Goal: Browse casually

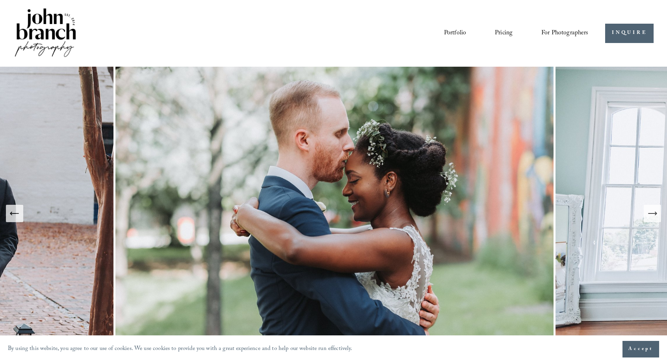
scroll to position [29, 0]
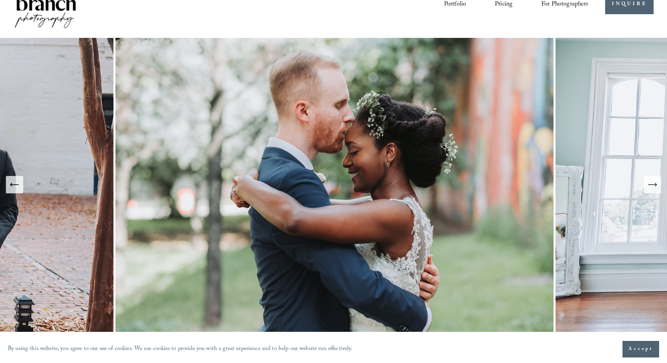
click at [15, 188] on icon "Previous Slide" at bounding box center [14, 184] width 11 height 11
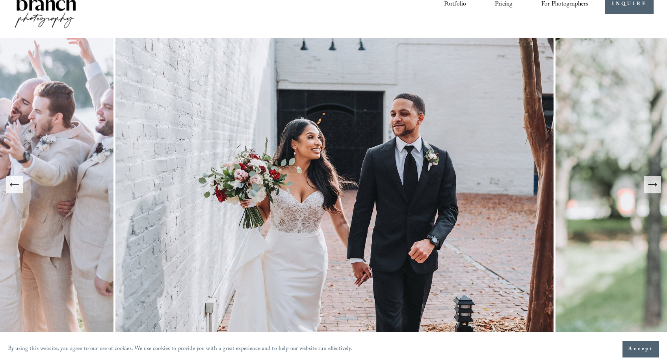
click at [15, 188] on icon "Previous Slide" at bounding box center [14, 184] width 11 height 11
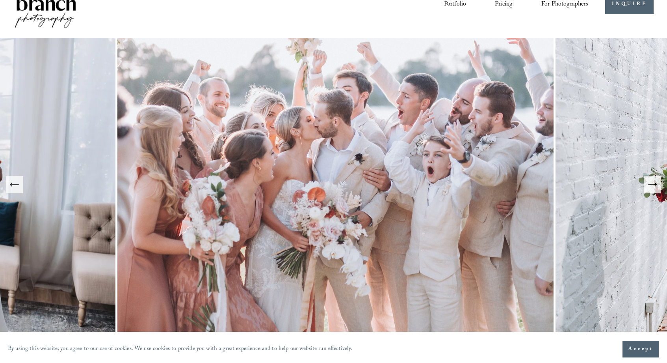
click at [15, 188] on icon "Previous Slide" at bounding box center [14, 184] width 11 height 11
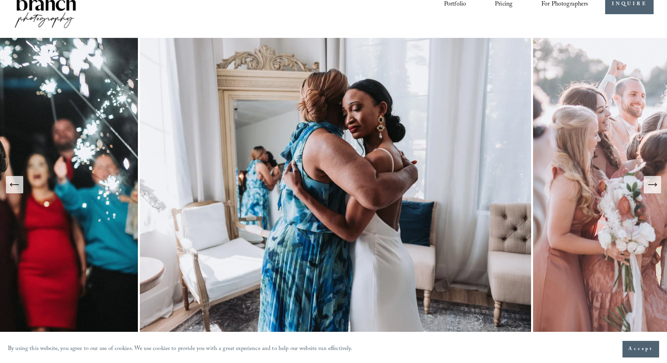
click at [15, 188] on icon "Previous Slide" at bounding box center [14, 184] width 11 height 11
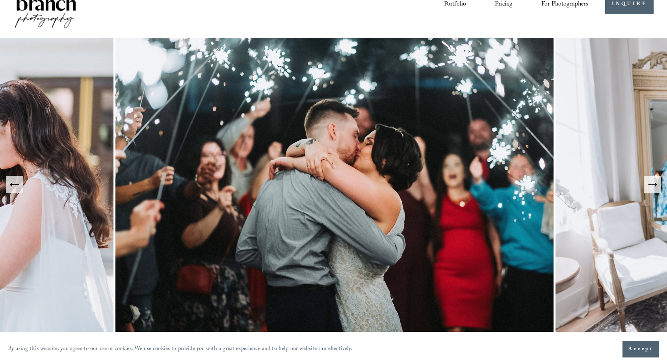
click at [15, 188] on icon "Previous Slide" at bounding box center [14, 184] width 11 height 11
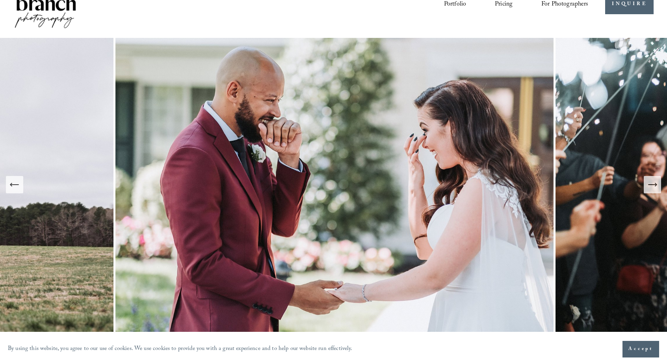
click at [15, 188] on icon "Previous Slide" at bounding box center [14, 184] width 11 height 11
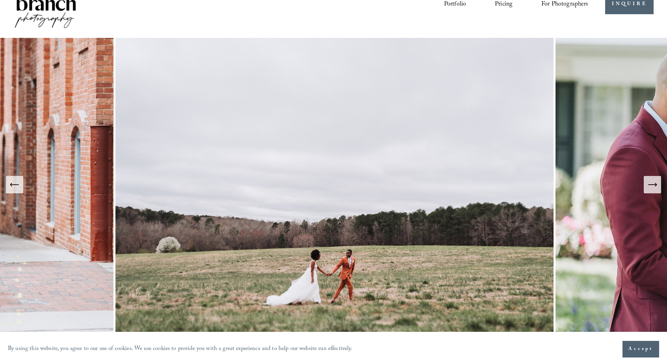
click at [15, 188] on icon "Previous Slide" at bounding box center [14, 184] width 11 height 11
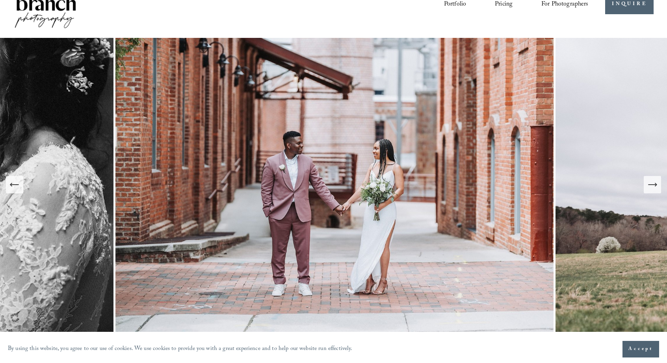
click at [15, 188] on icon "Previous Slide" at bounding box center [14, 184] width 11 height 11
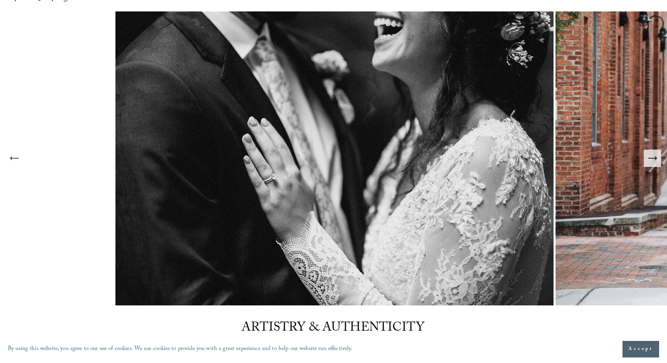
scroll to position [56, 0]
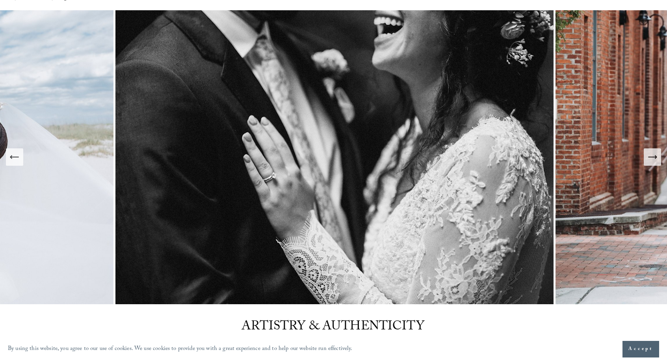
click at [19, 160] on icon "Previous Slide" at bounding box center [14, 156] width 11 height 11
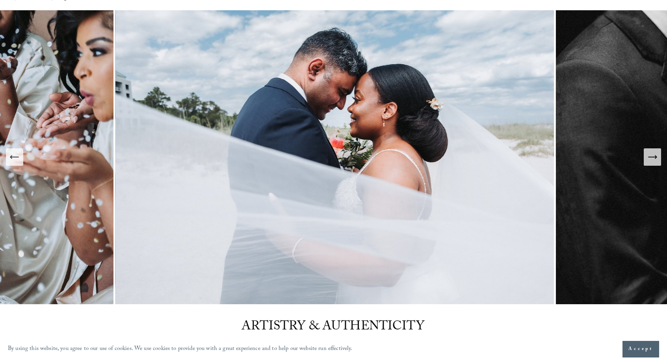
click at [19, 160] on icon "Previous Slide" at bounding box center [14, 156] width 11 height 11
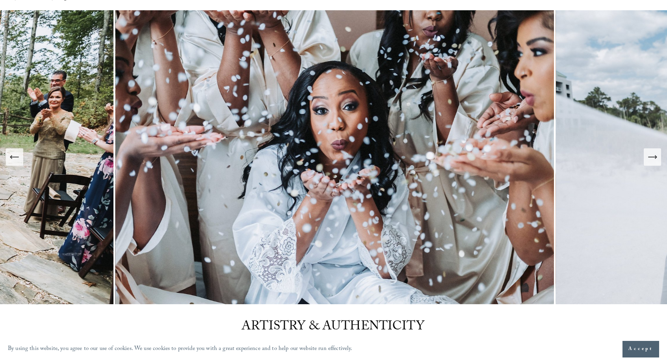
click at [22, 159] on button "Previous Slide" at bounding box center [14, 156] width 17 height 17
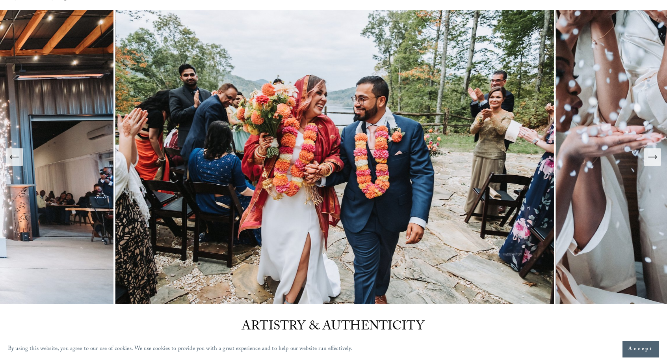
click at [19, 156] on icon "Previous Slide" at bounding box center [14, 156] width 11 height 11
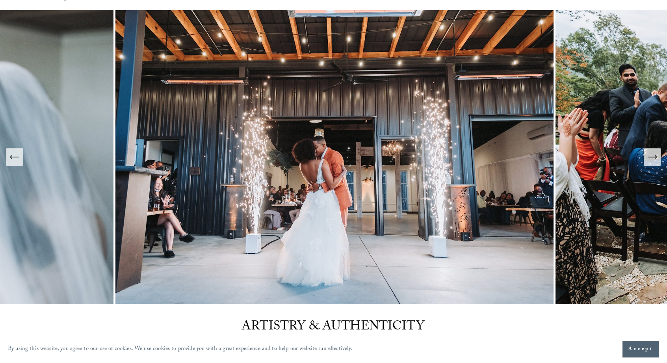
click at [19, 156] on icon "Previous Slide" at bounding box center [14, 156] width 11 height 11
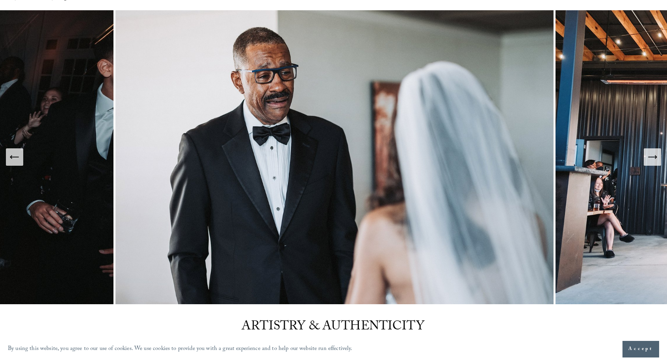
click at [19, 156] on icon "Previous Slide" at bounding box center [14, 156] width 11 height 11
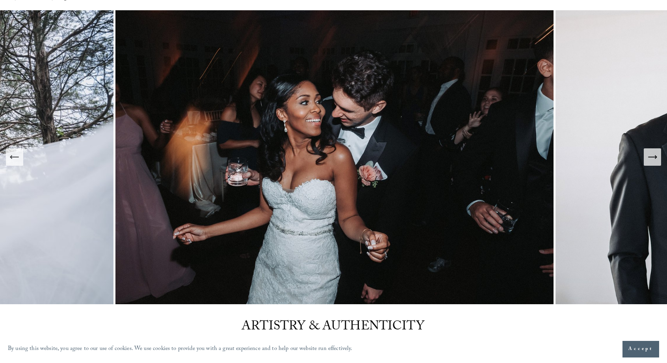
click at [19, 156] on icon "Previous Slide" at bounding box center [14, 156] width 11 height 11
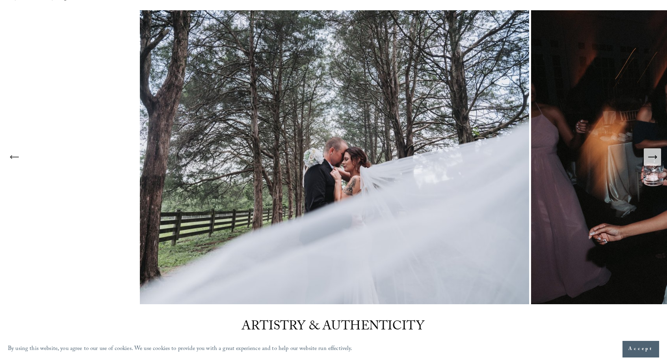
scroll to position [68, 0]
